Goal: Task Accomplishment & Management: Use online tool/utility

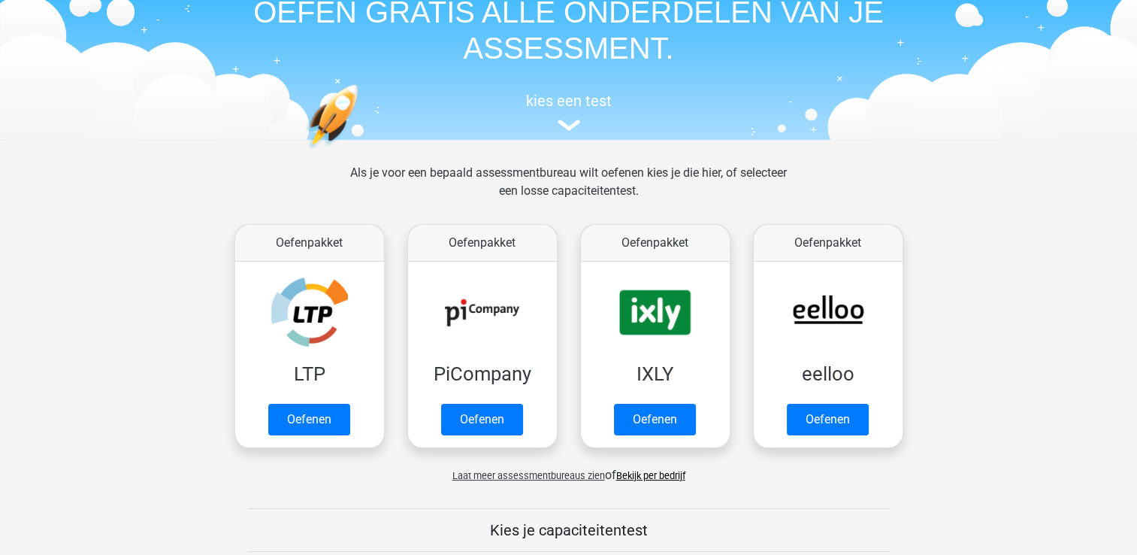
scroll to position [150, 0]
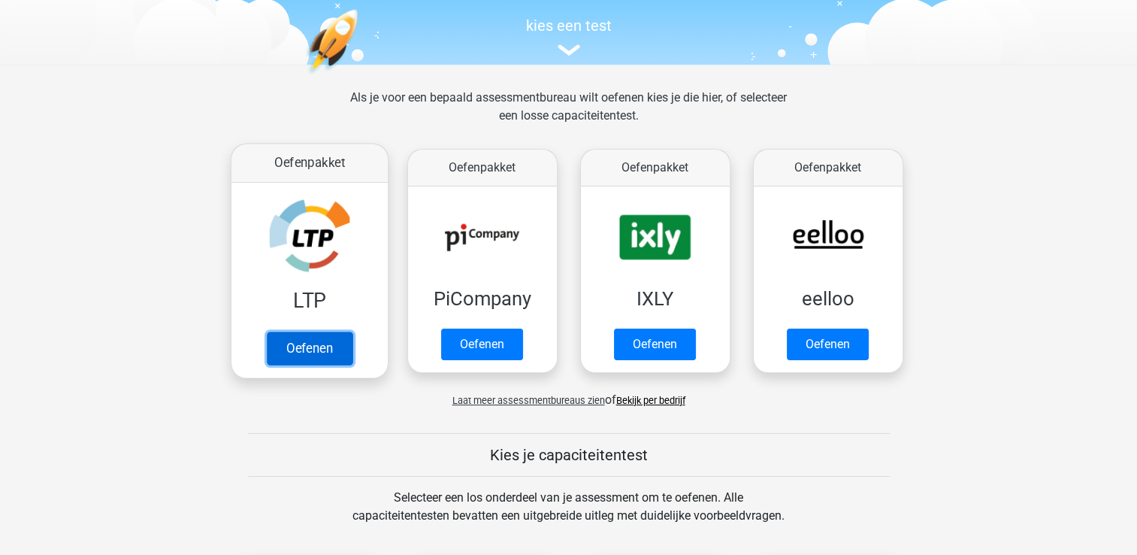
click at [335, 362] on link "Oefenen" at bounding box center [309, 348] width 86 height 33
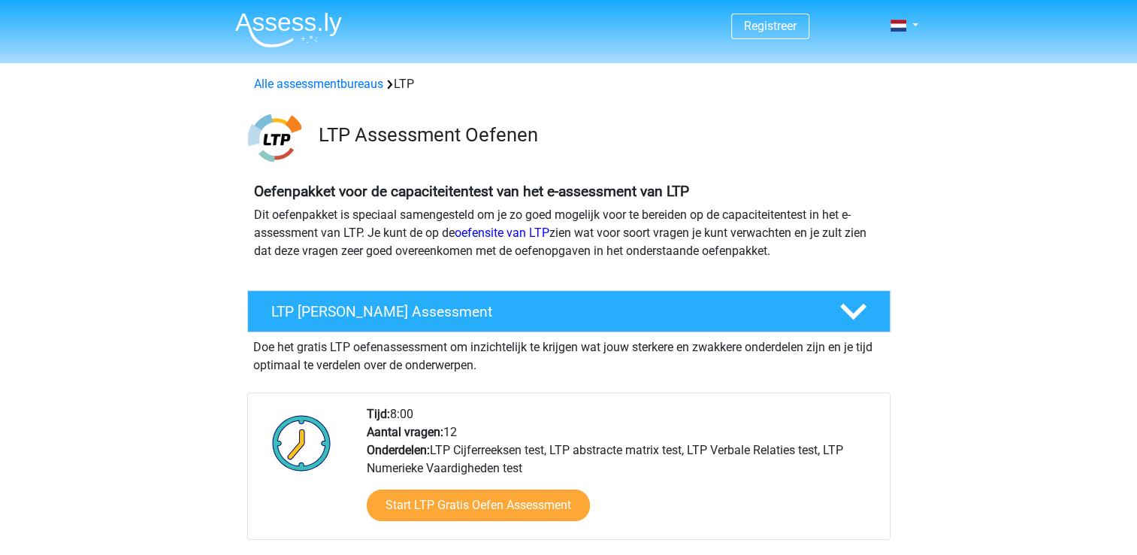
scroll to position [150, 0]
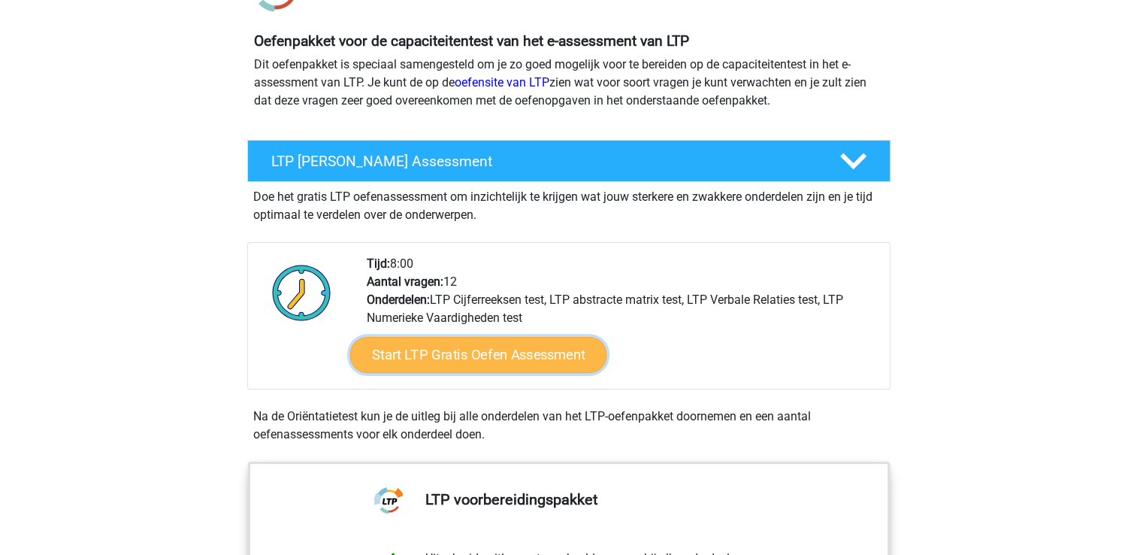
click at [516, 356] on link "Start LTP Gratis Oefen Assessment" at bounding box center [478, 355] width 257 height 36
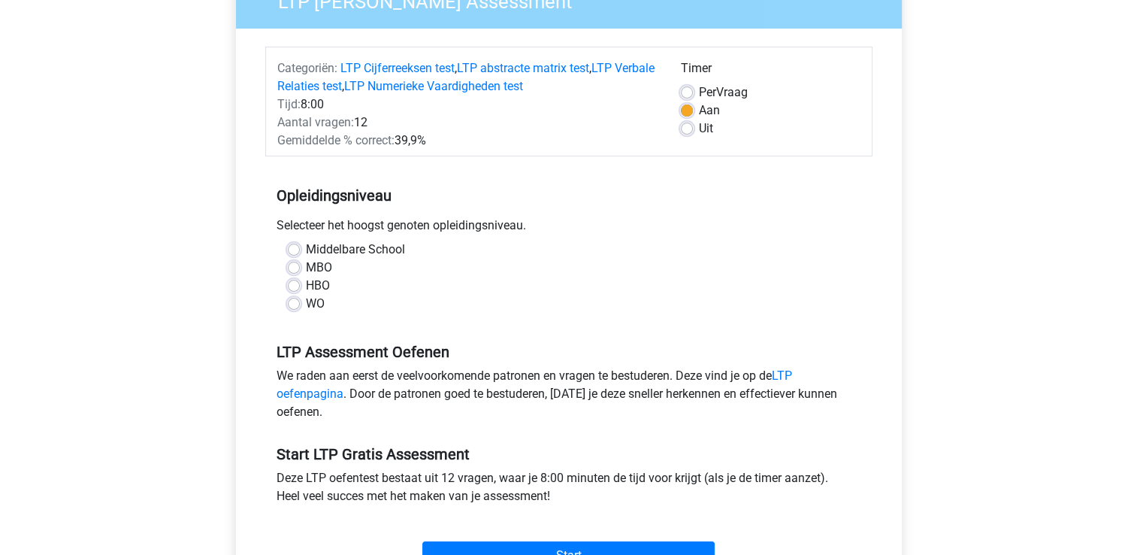
scroll to position [150, 0]
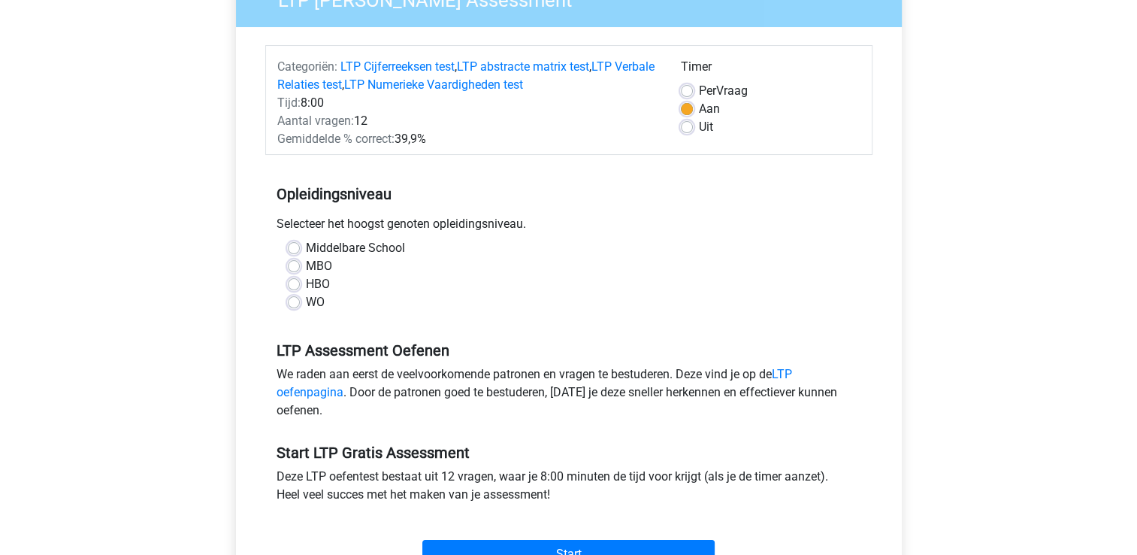
click at [306, 307] on label "WO" at bounding box center [315, 302] width 19 height 18
click at [295, 307] on input "WO" at bounding box center [294, 300] width 12 height 15
radio input "true"
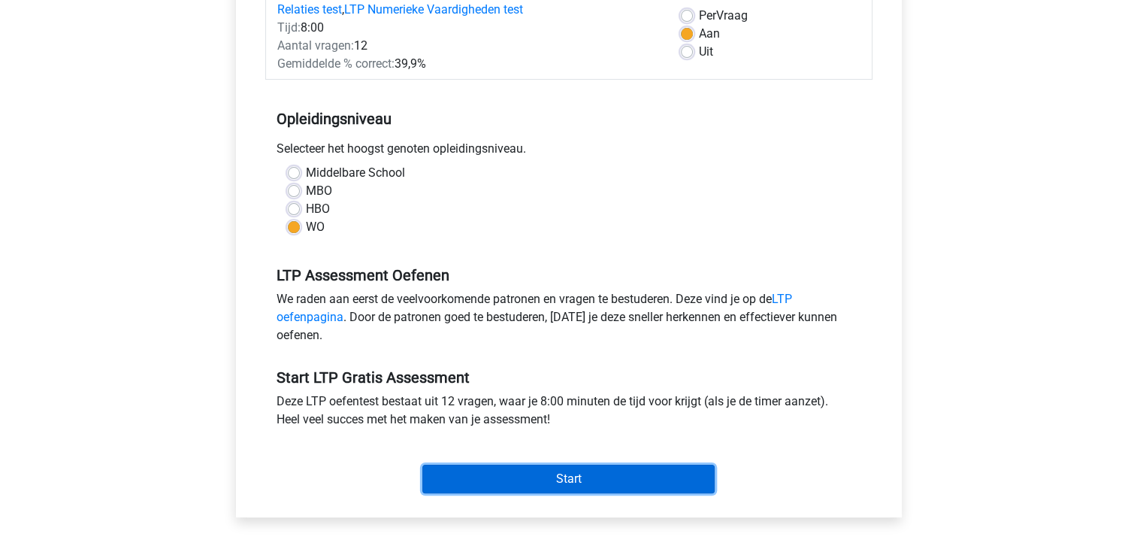
click at [549, 483] on input "Start" at bounding box center [568, 479] width 292 height 29
